Goal: Transaction & Acquisition: Purchase product/service

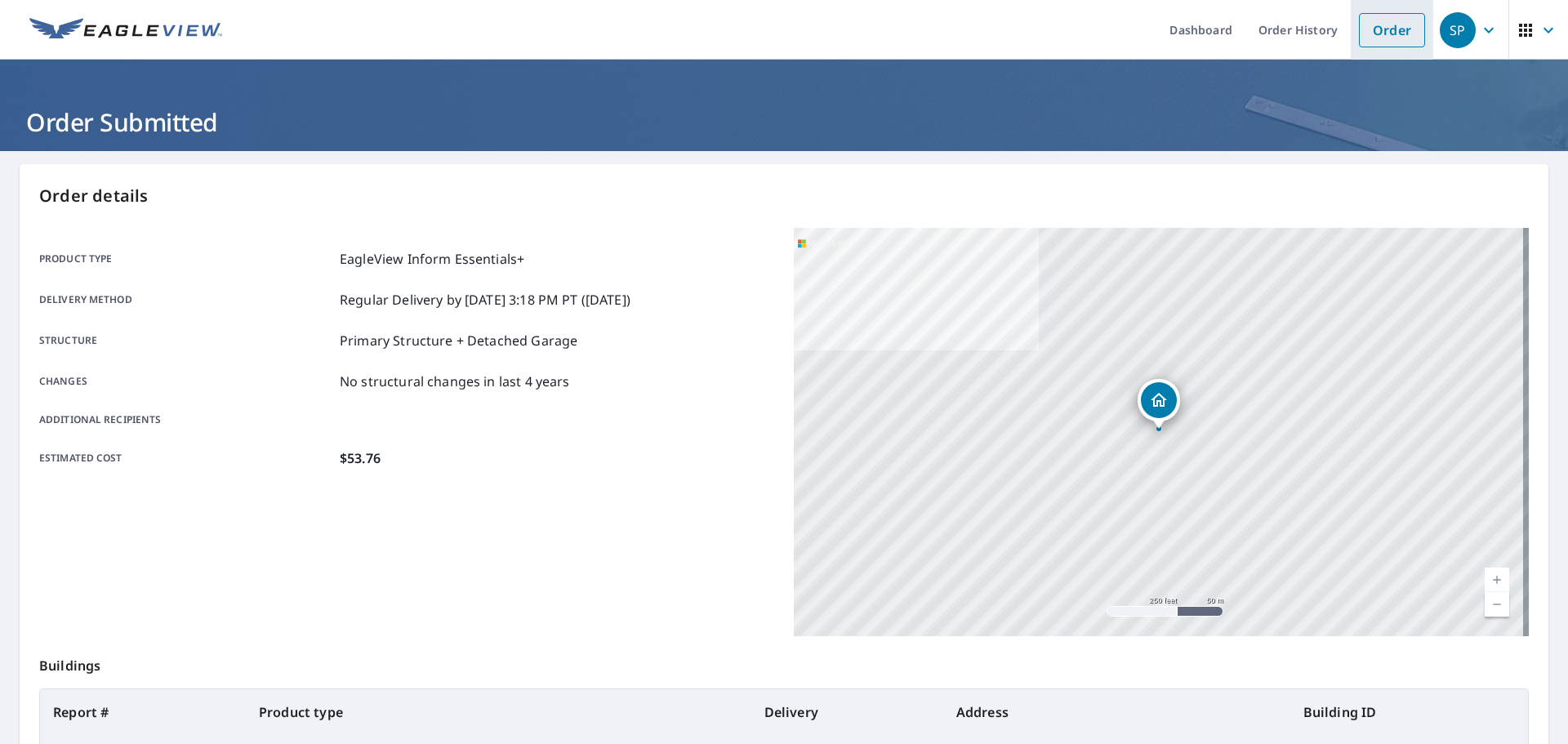
click at [1369, 46] on link "Order" at bounding box center [1392, 29] width 66 height 34
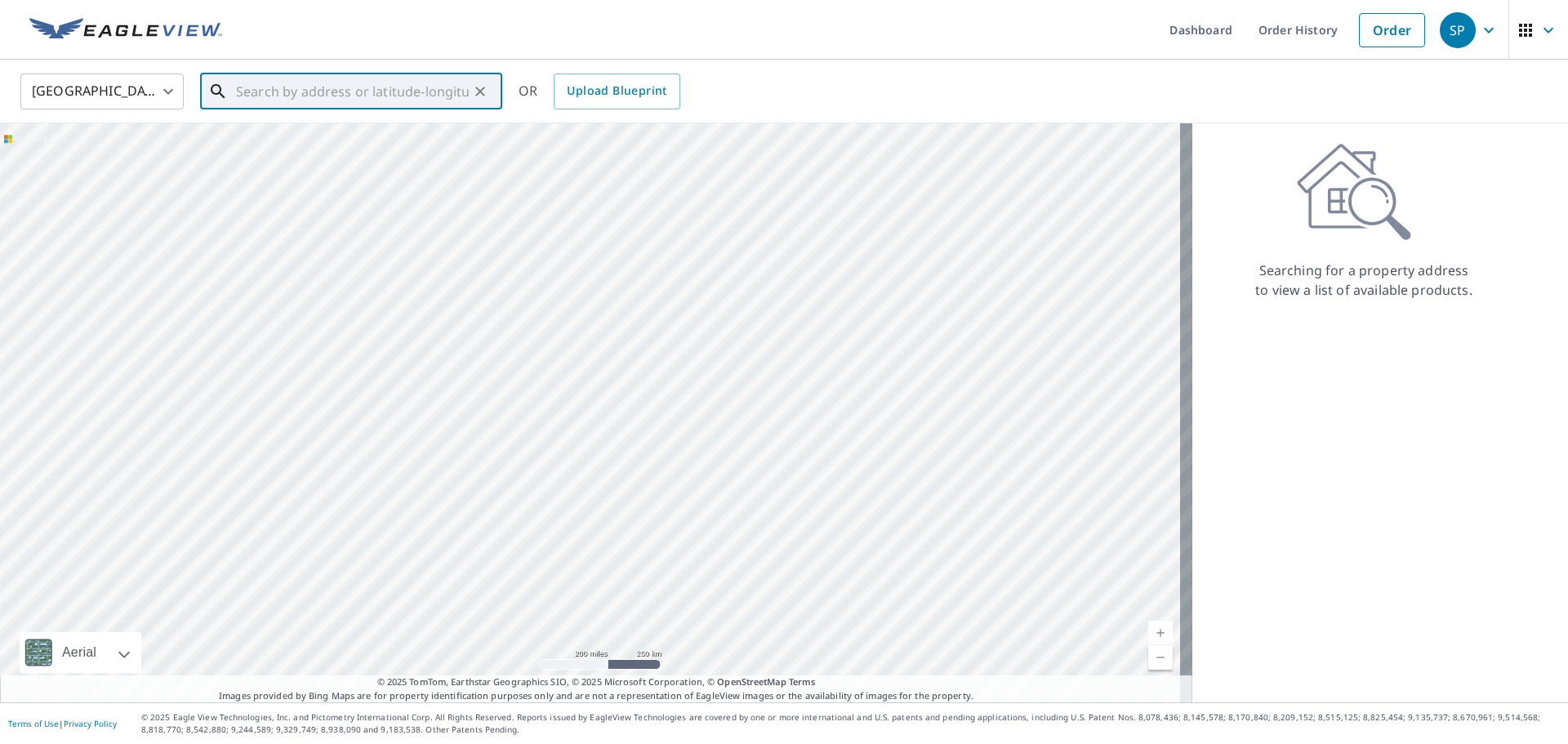
click at [336, 92] on input "text" at bounding box center [352, 91] width 233 height 46
type input "v"
paste input "[STREET_ADDRESS][US_STATE]"
click at [351, 139] on span "[STREET_ADDRESS]" at bounding box center [361, 139] width 256 height 19
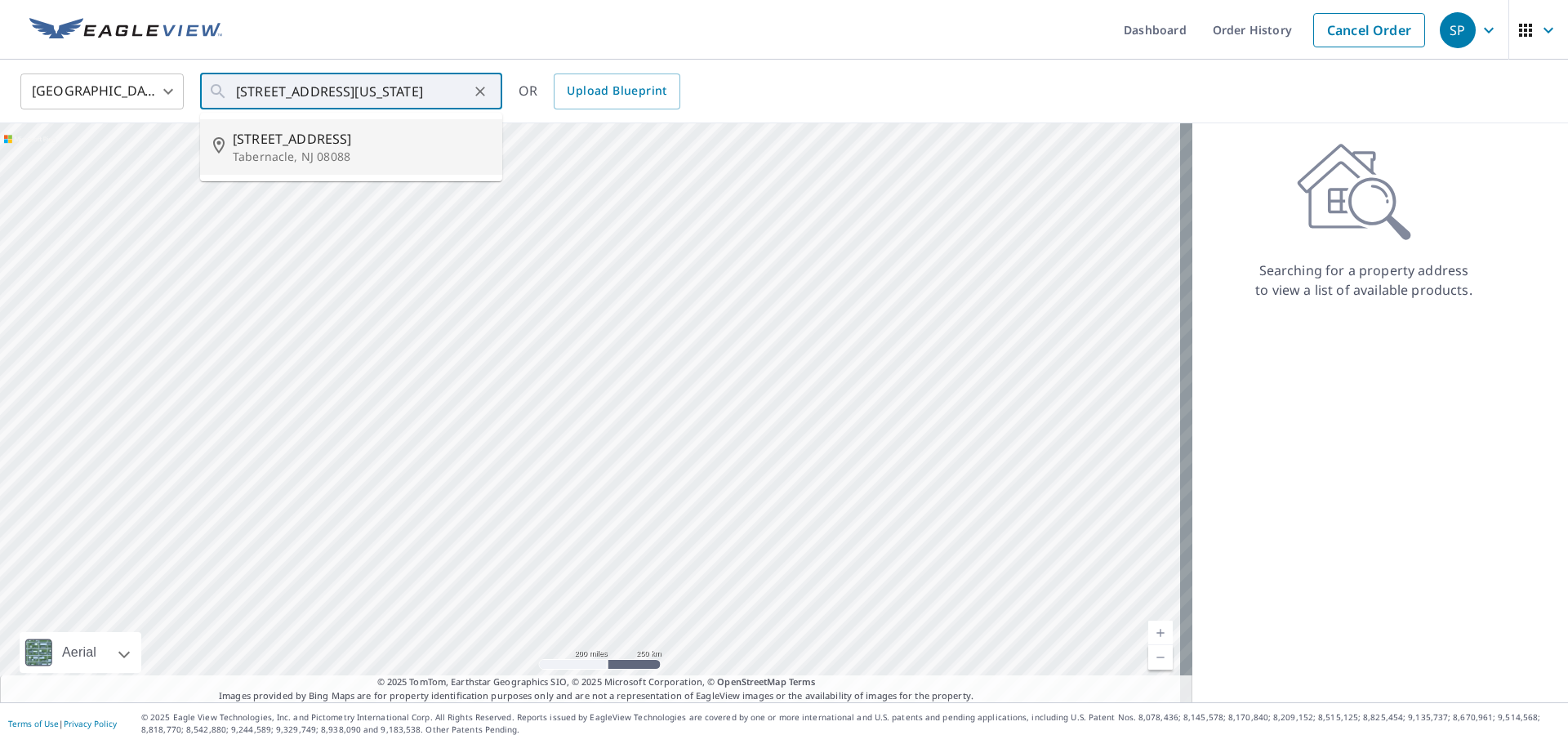
type input "[STREET_ADDRESS]"
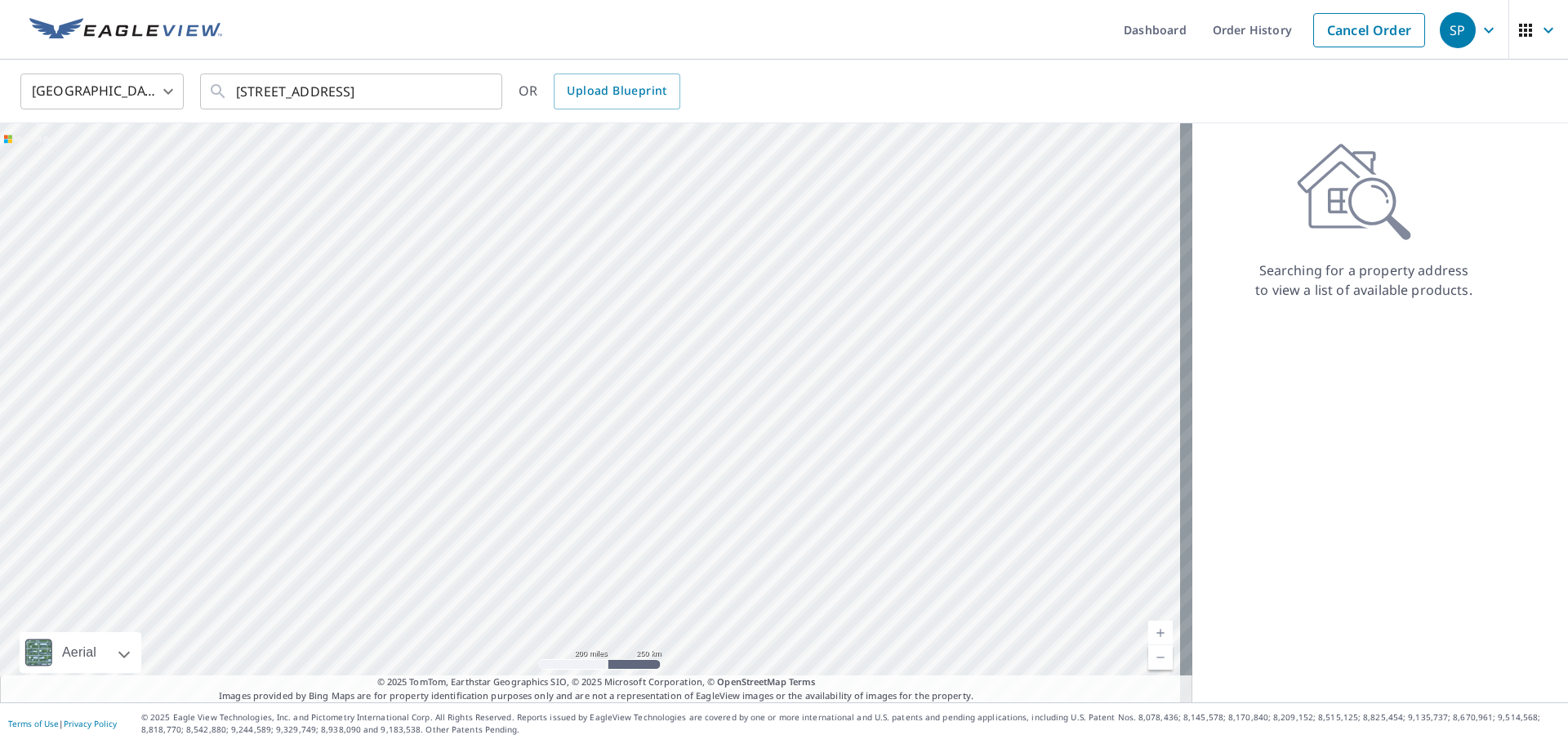
scroll to position [0, 0]
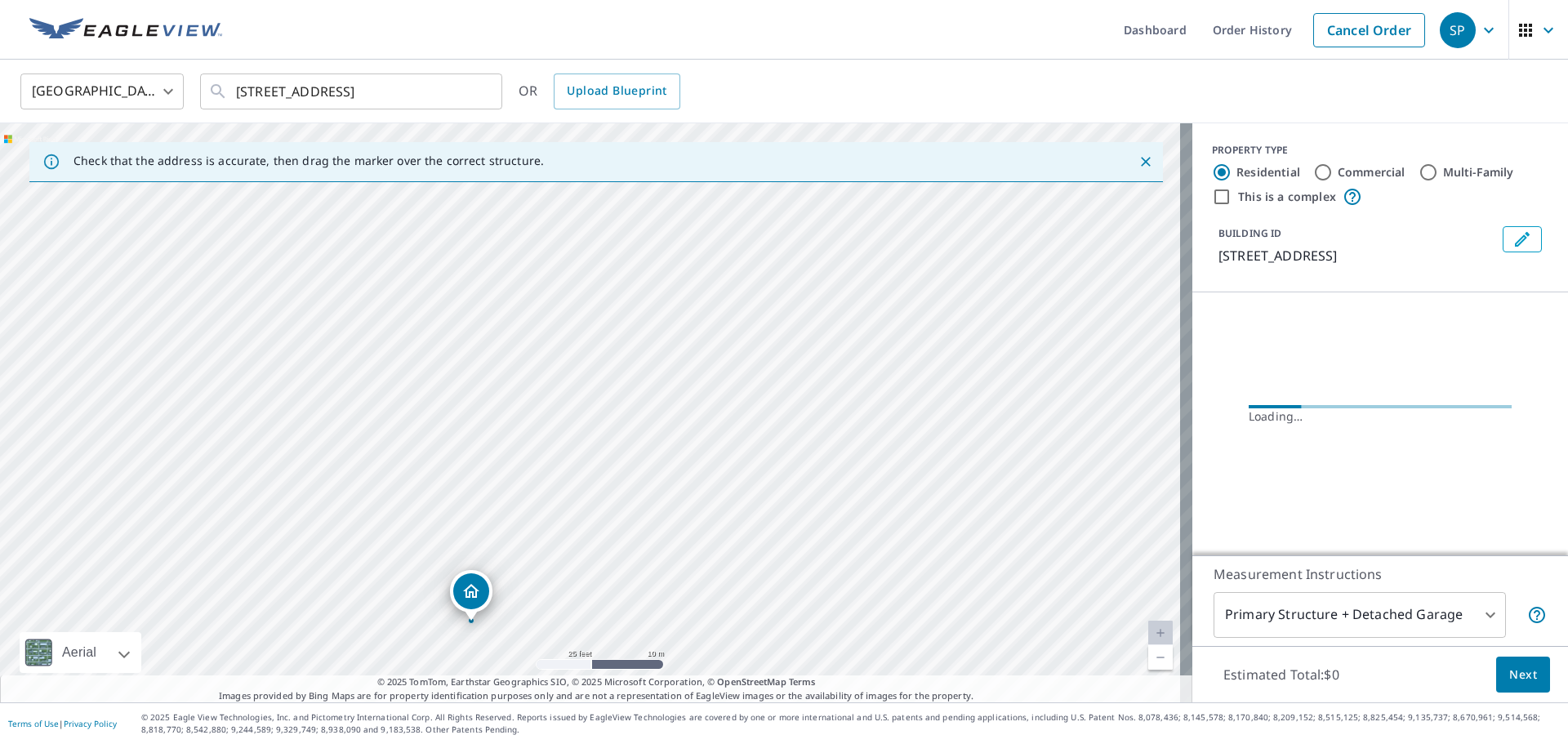
drag, startPoint x: 544, startPoint y: 585, endPoint x: 599, endPoint y: 347, distance: 244.3
click at [599, 347] on div "[STREET_ADDRESS]" at bounding box center [596, 413] width 1192 height 579
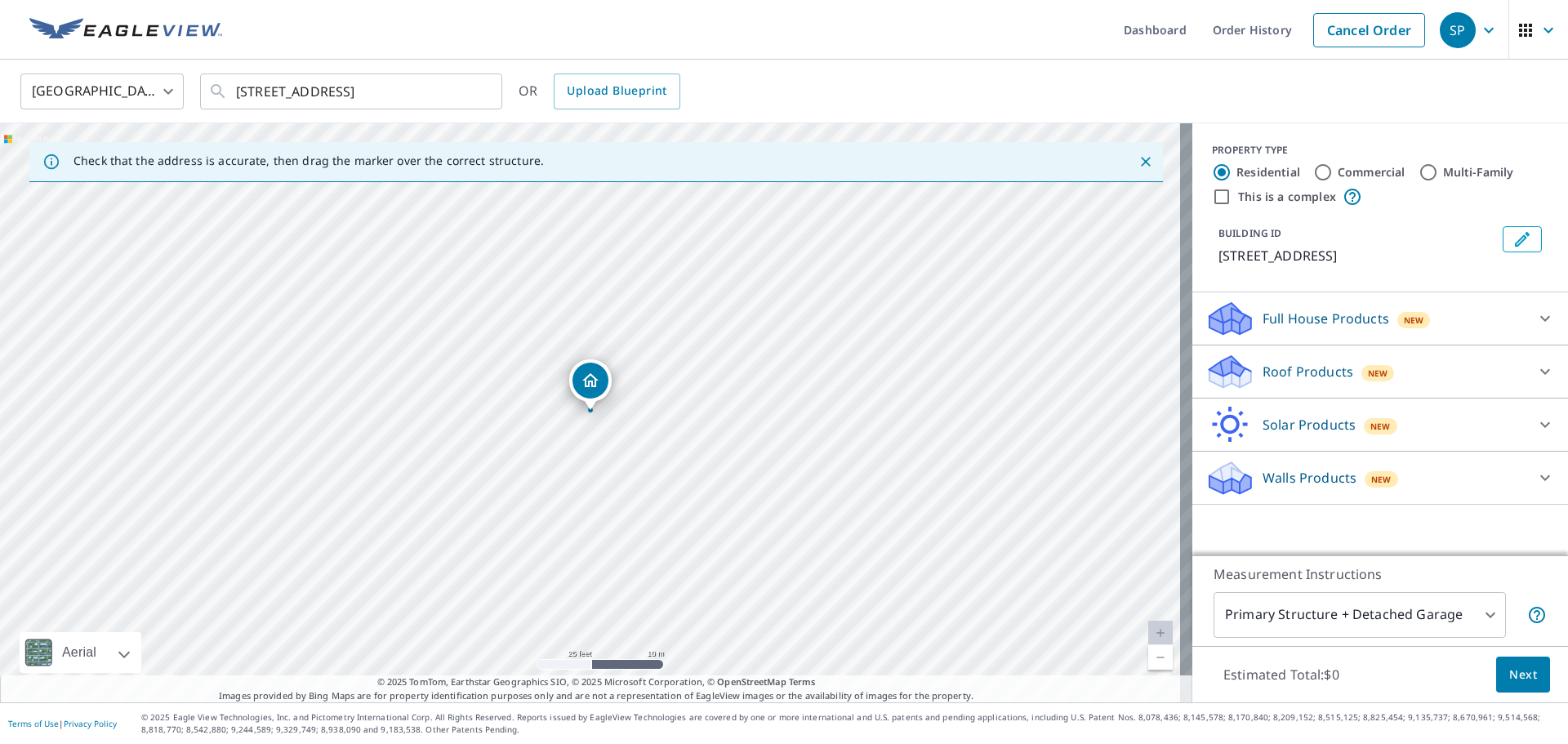
click at [1304, 421] on p "Solar Products" at bounding box center [1309, 424] width 93 height 19
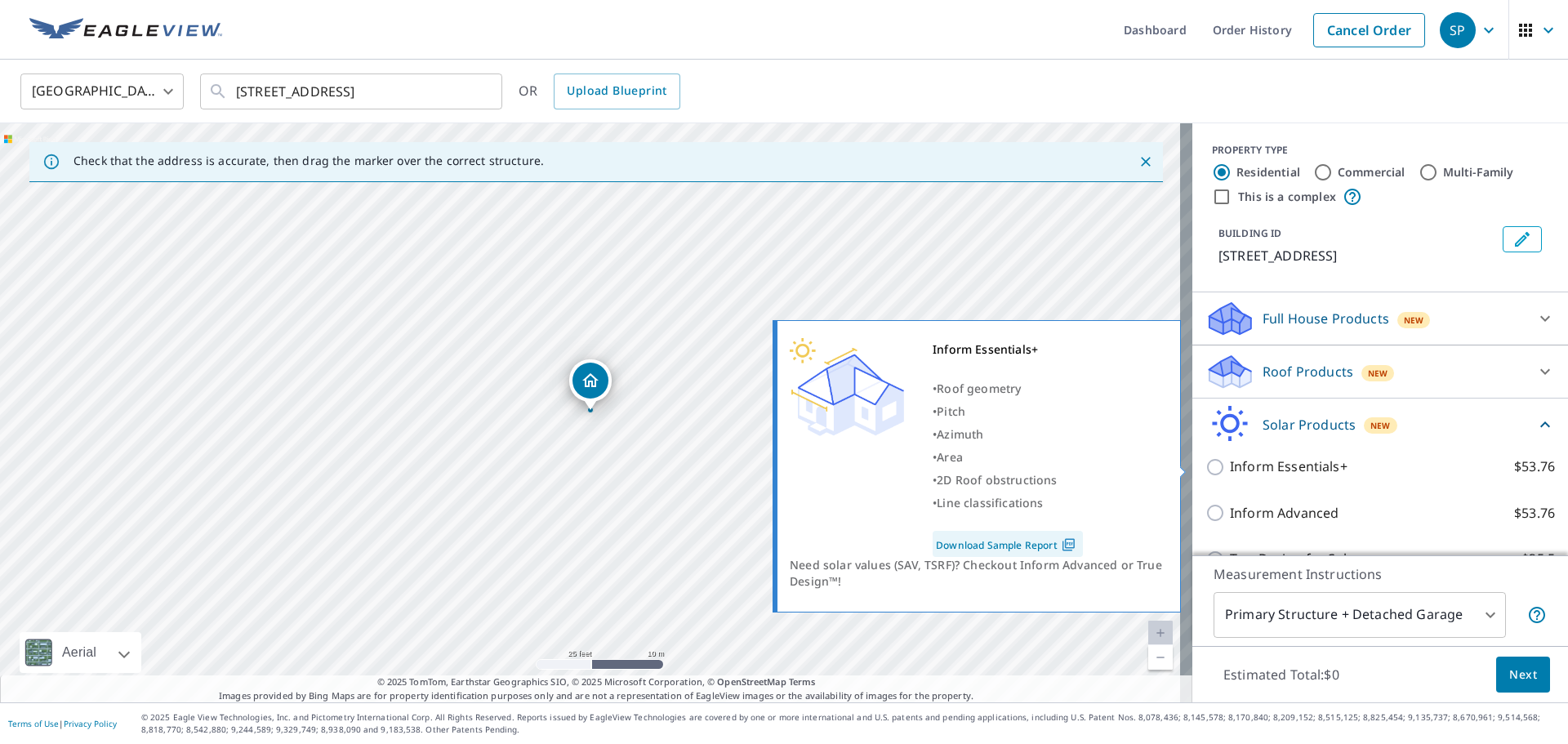
click at [1288, 470] on p "Inform Essentials+" at bounding box center [1288, 466] width 117 height 20
click at [1230, 470] on input "Inform Essentials+ $53.76" at bounding box center [1217, 467] width 24 height 19
checkbox input "true"
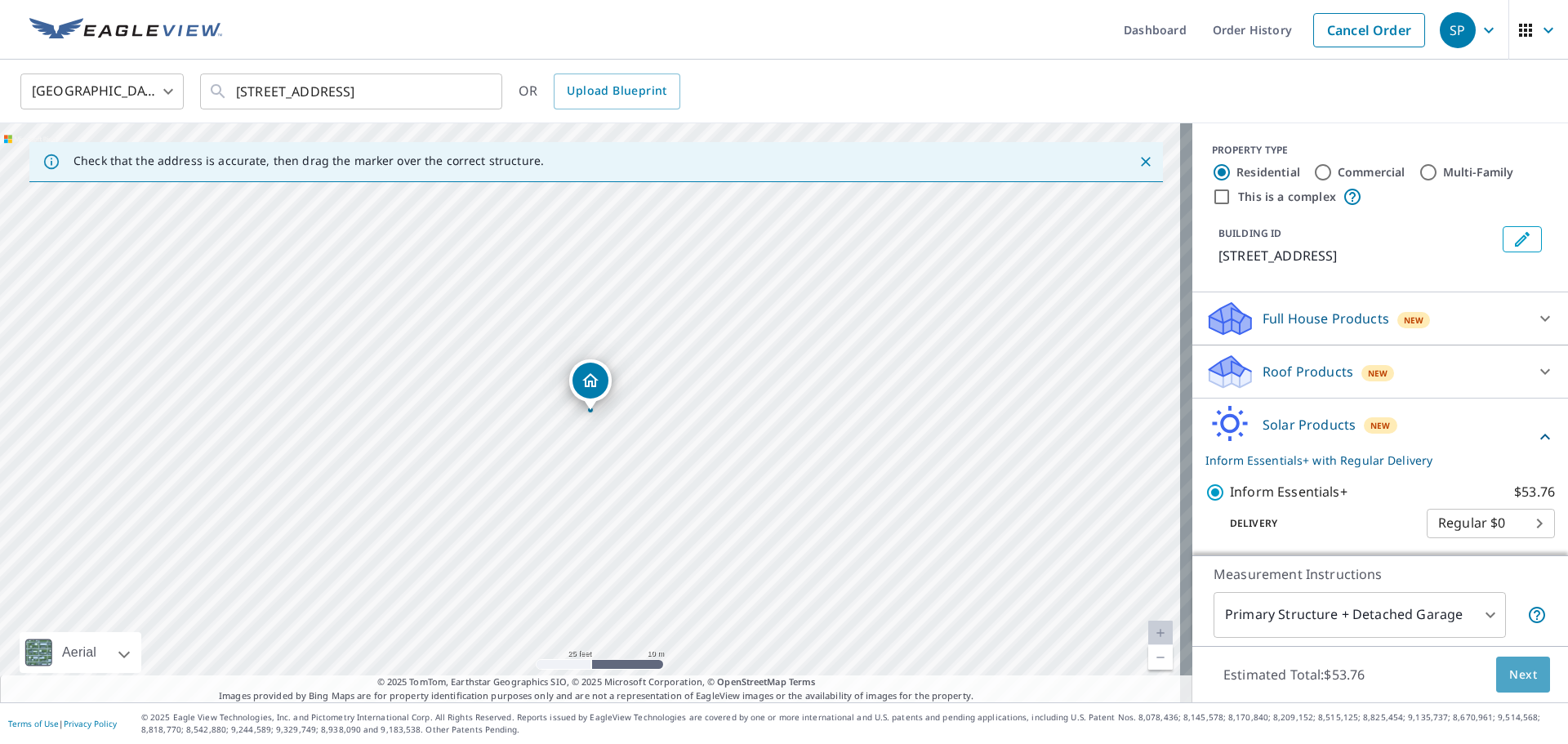
click at [1509, 681] on span "Next" at bounding box center [1522, 675] width 28 height 20
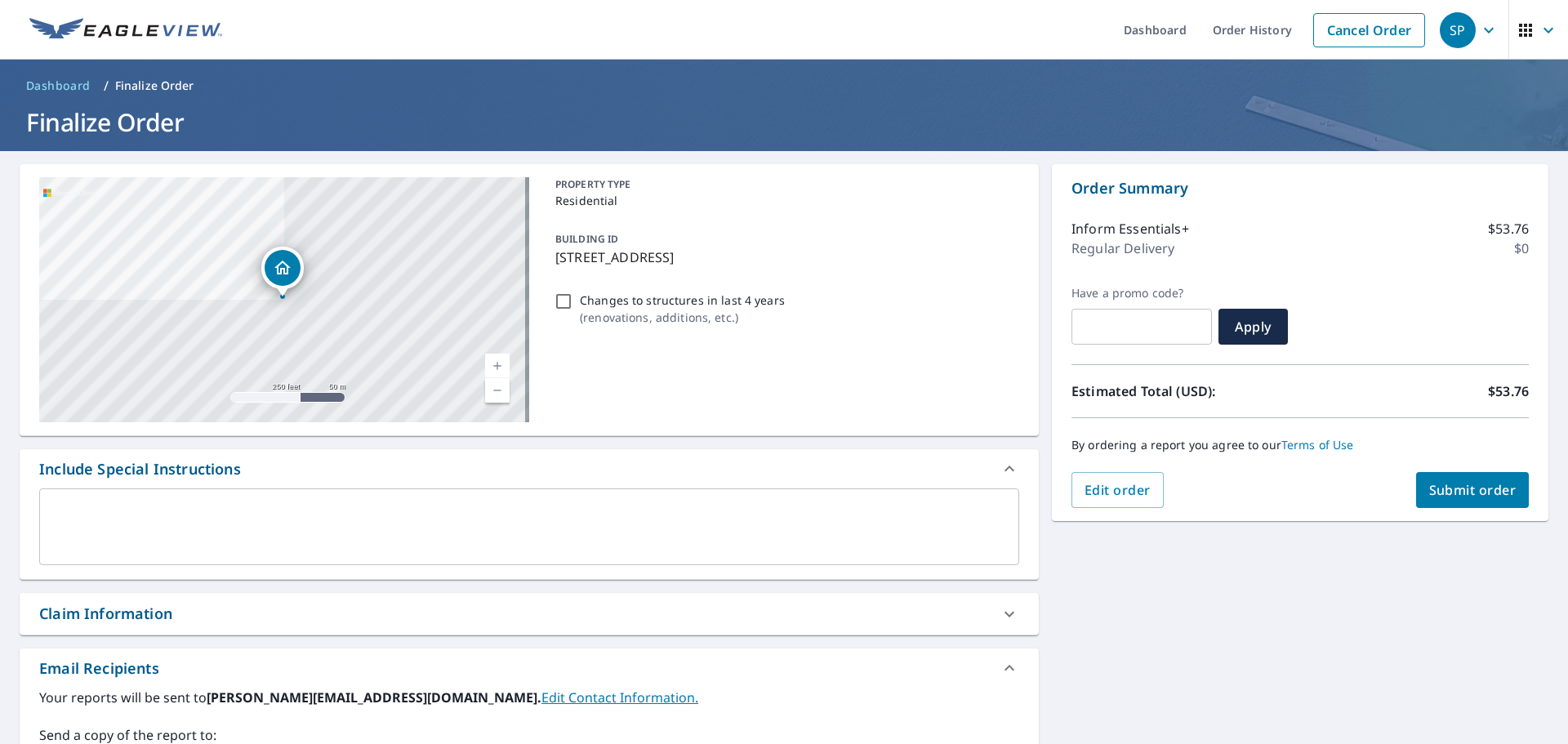
click at [1483, 490] on span "Submit order" at bounding box center [1473, 490] width 87 height 18
checkbox input "true"
